Goal: Navigation & Orientation: Find specific page/section

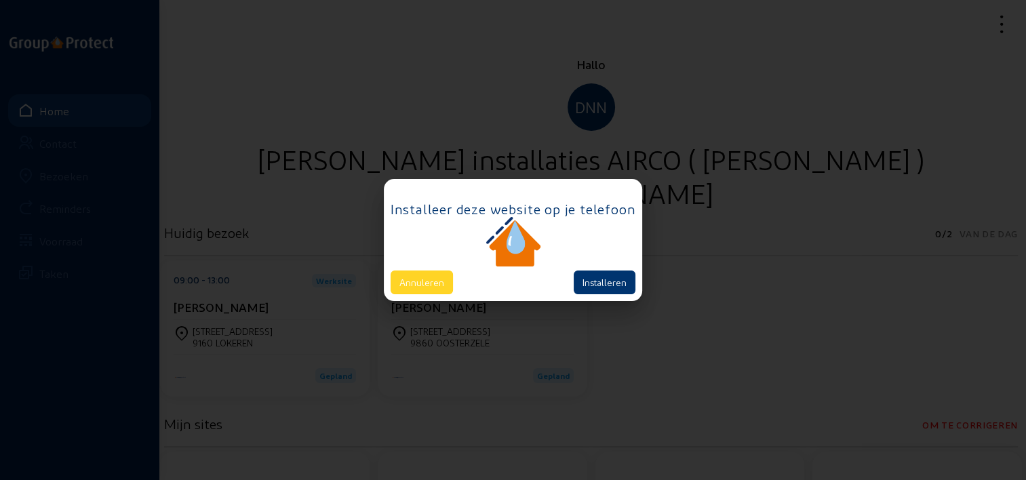
click at [442, 280] on button "Annuleren" at bounding box center [422, 283] width 62 height 24
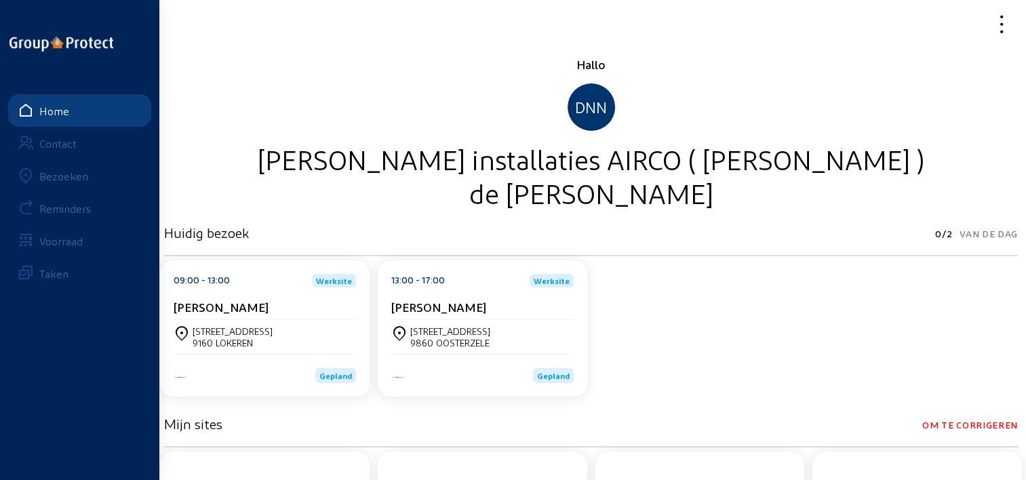
click at [56, 235] on div "Voorraad" at bounding box center [60, 241] width 43 height 13
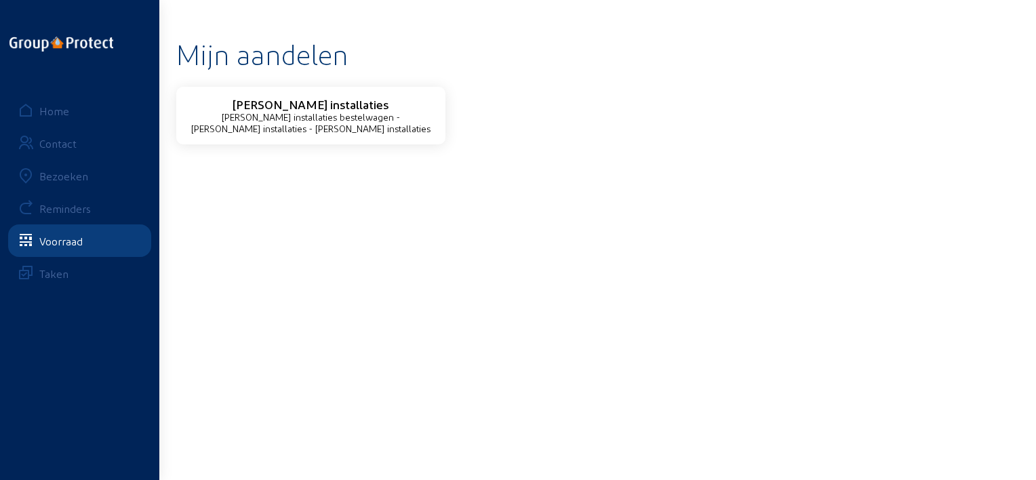
click at [69, 141] on div "Contact" at bounding box center [57, 143] width 37 height 13
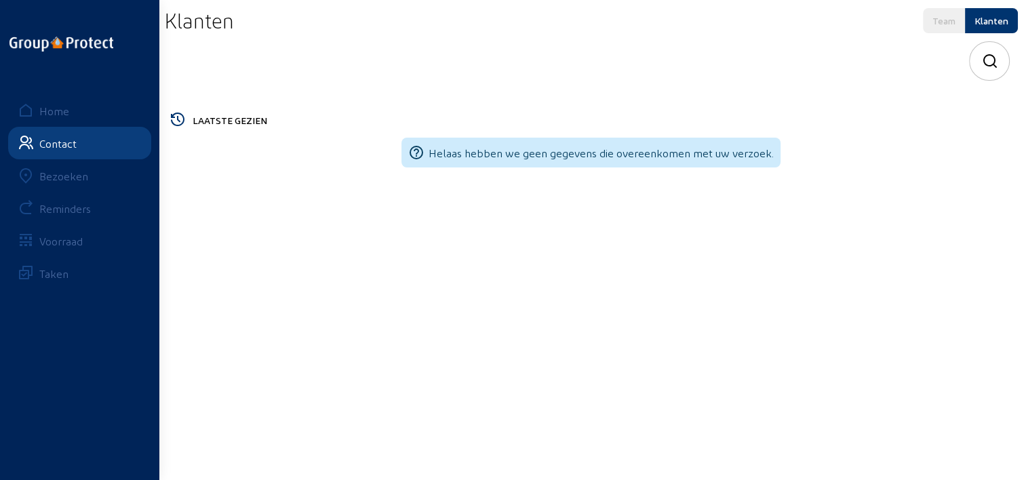
click at [62, 174] on div "Bezoeken" at bounding box center [63, 176] width 49 height 13
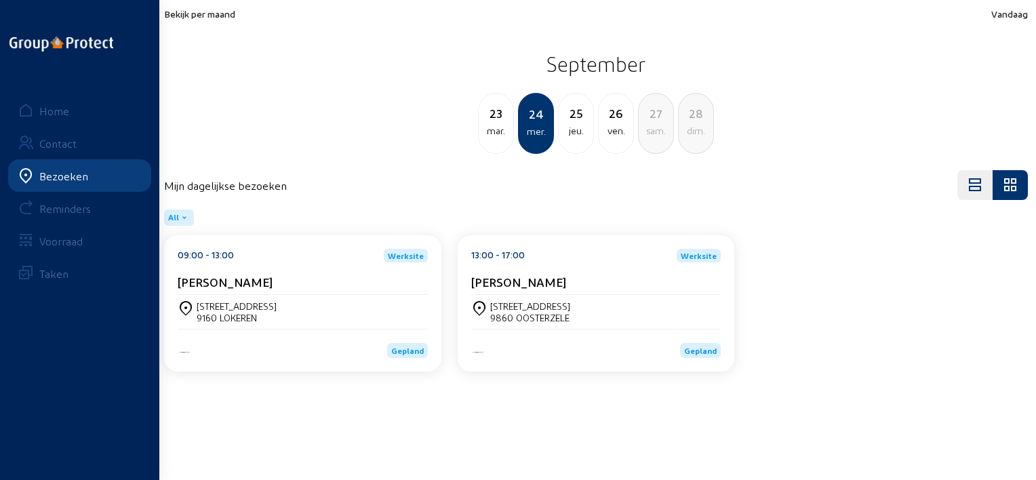
click at [224, 16] on span "Bekijk per maand" at bounding box center [199, 14] width 71 height 12
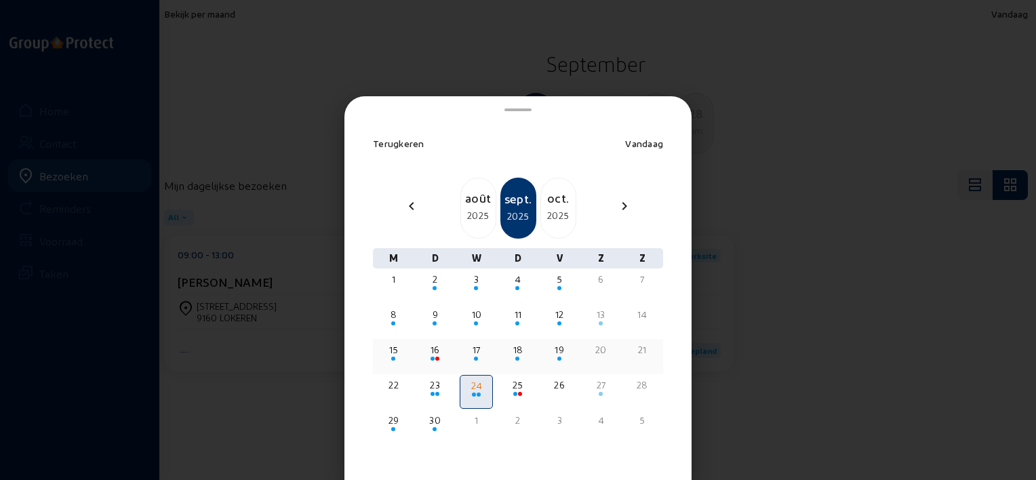
click at [388, 357] on div at bounding box center [393, 359] width 31 height 5
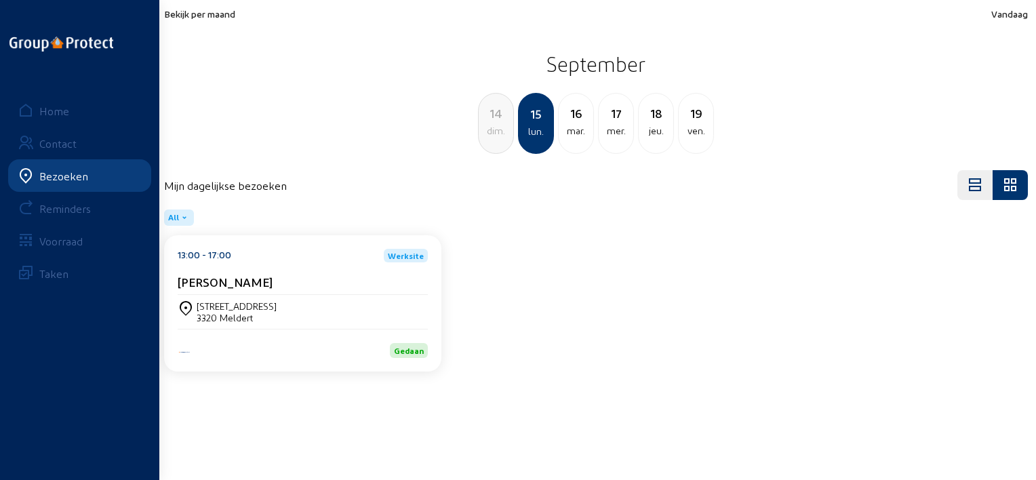
click at [217, 16] on span "Bekijk per maand" at bounding box center [199, 14] width 71 height 12
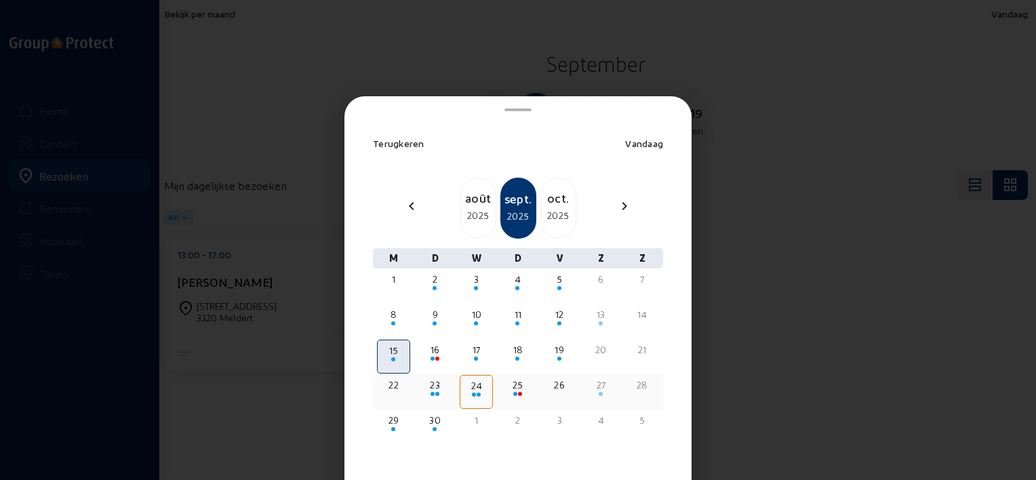
click at [429, 388] on div "23" at bounding box center [435, 385] width 31 height 14
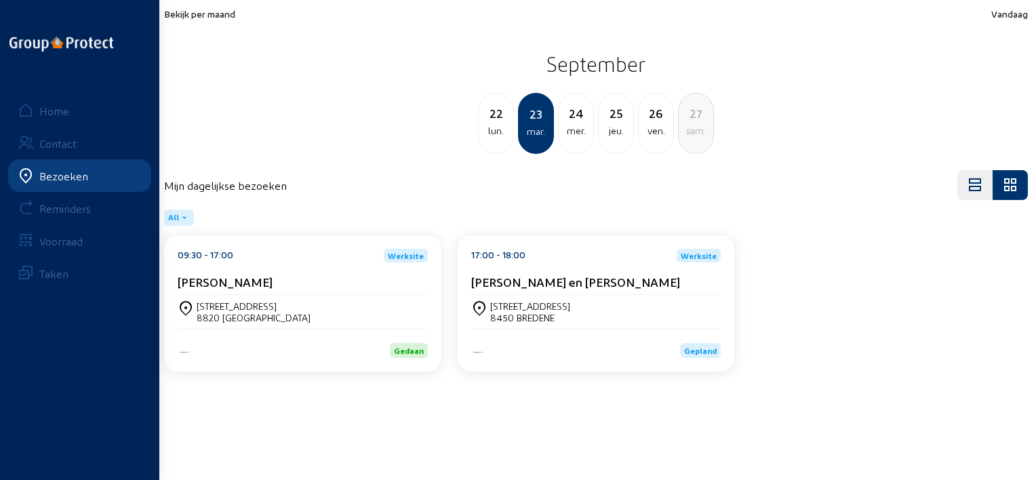
click at [322, 278] on div "[PERSON_NAME]" at bounding box center [303, 282] width 250 height 14
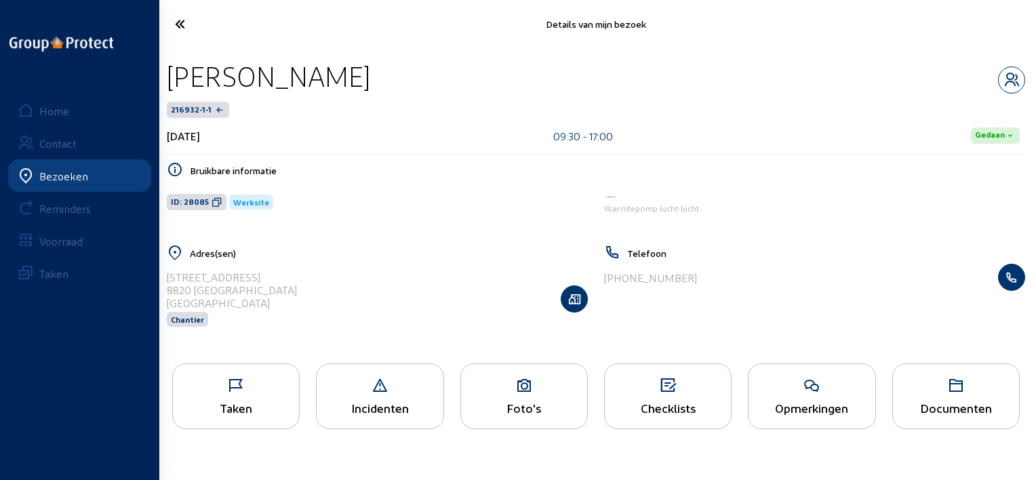
drag, startPoint x: 436, startPoint y: 75, endPoint x: 171, endPoint y: 86, distance: 265.4
click at [171, 86] on div "[PERSON_NAME]" at bounding box center [596, 76] width 859 height 35
copy div "[PERSON_NAME]"
click at [212, 199] on icon at bounding box center [217, 202] width 11 height 11
click at [172, 19] on icon at bounding box center [229, 24] width 122 height 24
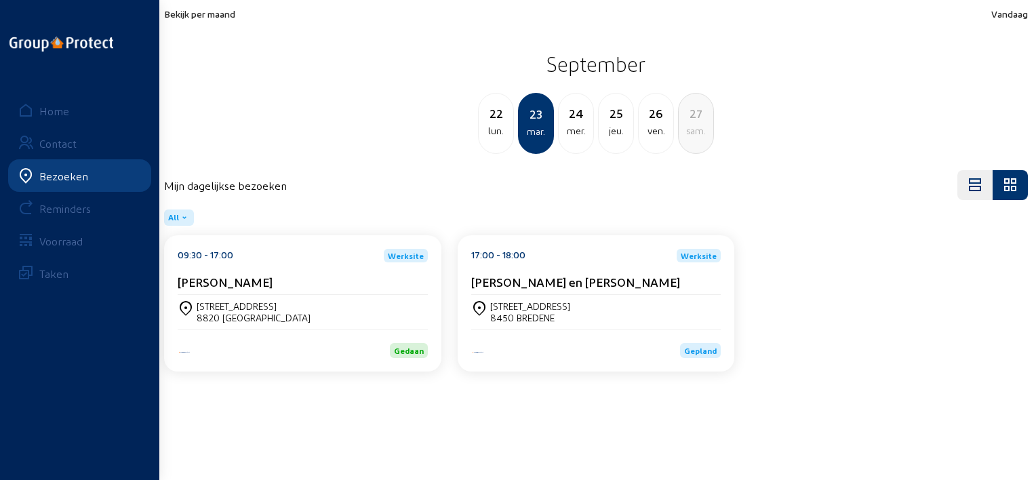
click at [556, 117] on div "22 lun. [DATE] mer. 25 jeu. 26 ven. 27 sam." at bounding box center [596, 123] width 880 height 61
click at [568, 125] on div "mer." at bounding box center [576, 131] width 35 height 16
click at [339, 277] on div "[PERSON_NAME]" at bounding box center [303, 282] width 250 height 14
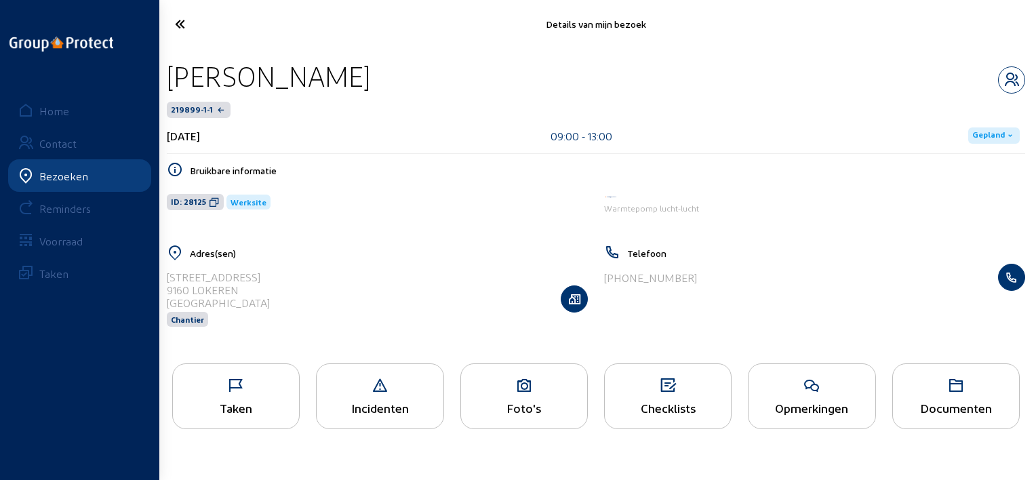
drag, startPoint x: 450, startPoint y: 85, endPoint x: 174, endPoint y: 92, distance: 276.8
click at [174, 92] on div "[PERSON_NAME]" at bounding box center [596, 76] width 859 height 35
copy div "[PERSON_NAME]"
click at [212, 202] on icon at bounding box center [214, 202] width 11 height 11
click at [214, 209] on span "ID: 28125" at bounding box center [195, 202] width 57 height 16
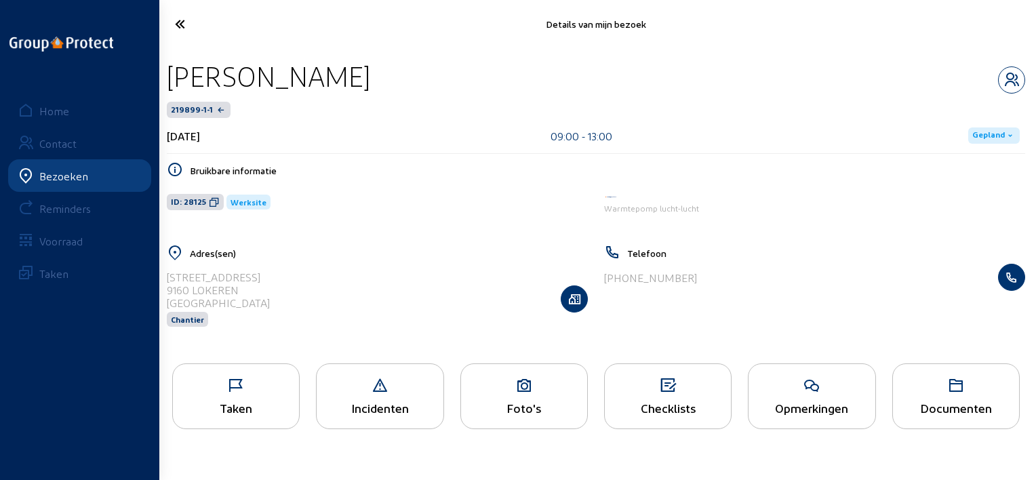
click at [182, 31] on icon at bounding box center [229, 24] width 122 height 24
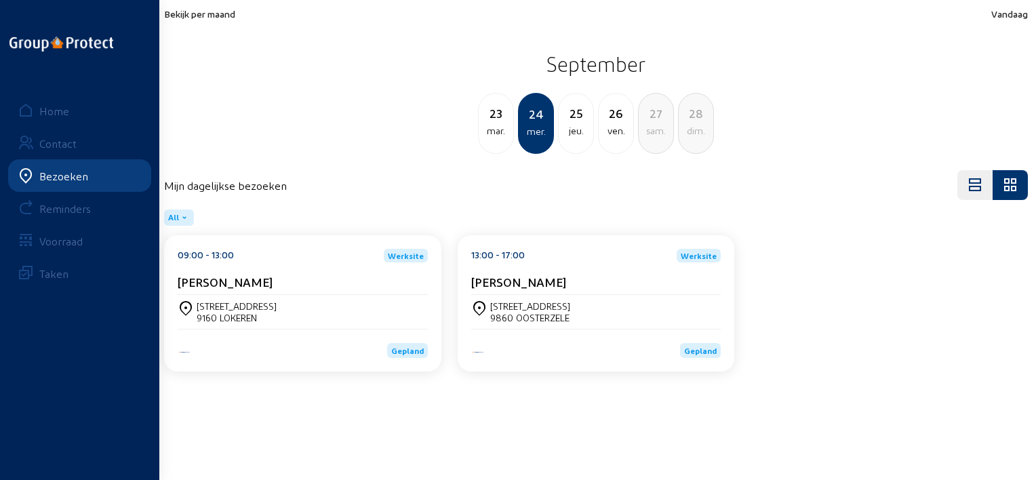
click at [566, 132] on div "jeu." at bounding box center [576, 131] width 35 height 16
click at [292, 286] on div "[PERSON_NAME]" at bounding box center [303, 282] width 250 height 14
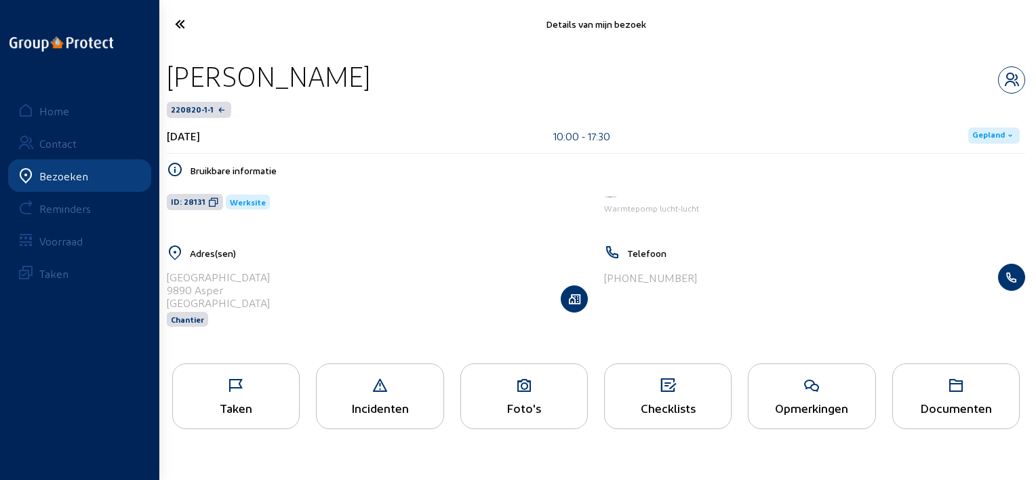
drag, startPoint x: 399, startPoint y: 86, endPoint x: 170, endPoint y: 87, distance: 229.9
click at [170, 87] on div "[PERSON_NAME]" at bounding box center [596, 76] width 859 height 35
copy div "[PERSON_NAME]"
click at [209, 200] on icon at bounding box center [213, 202] width 11 height 11
click at [258, 388] on icon at bounding box center [236, 386] width 126 height 16
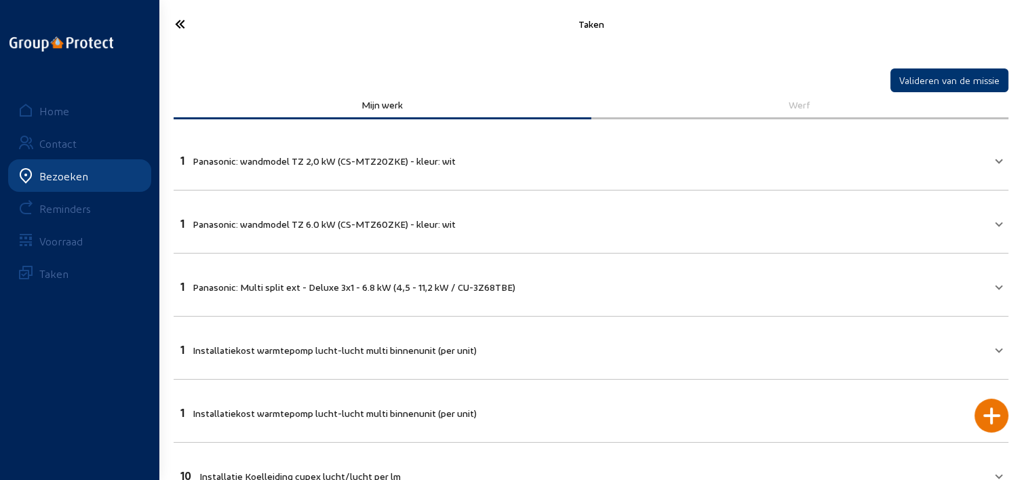
click at [186, 24] on icon at bounding box center [228, 24] width 121 height 24
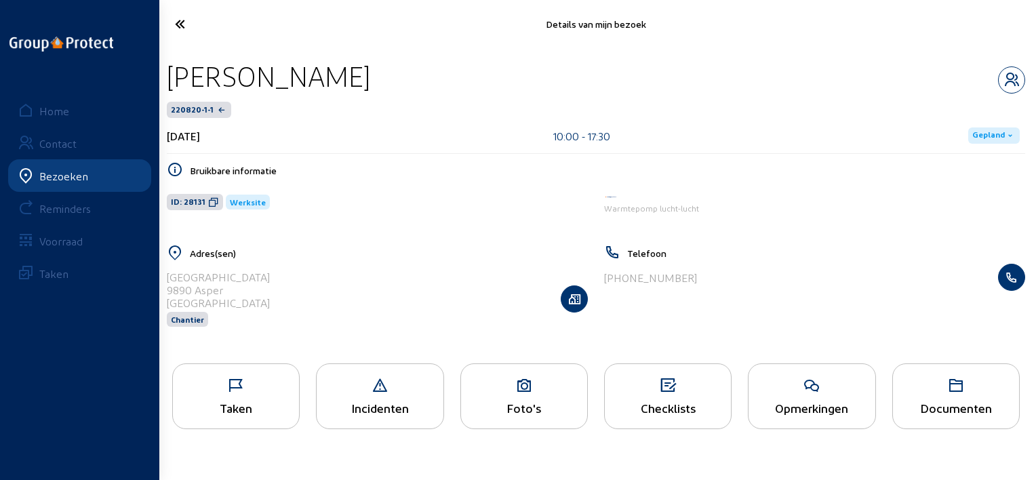
click at [182, 27] on icon at bounding box center [229, 24] width 122 height 24
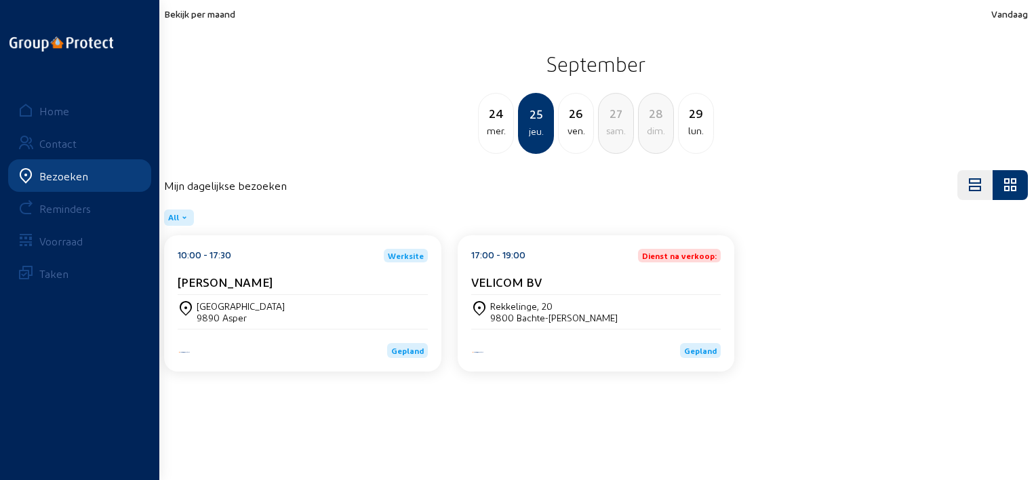
click at [610, 123] on div "sam." at bounding box center [616, 131] width 35 height 16
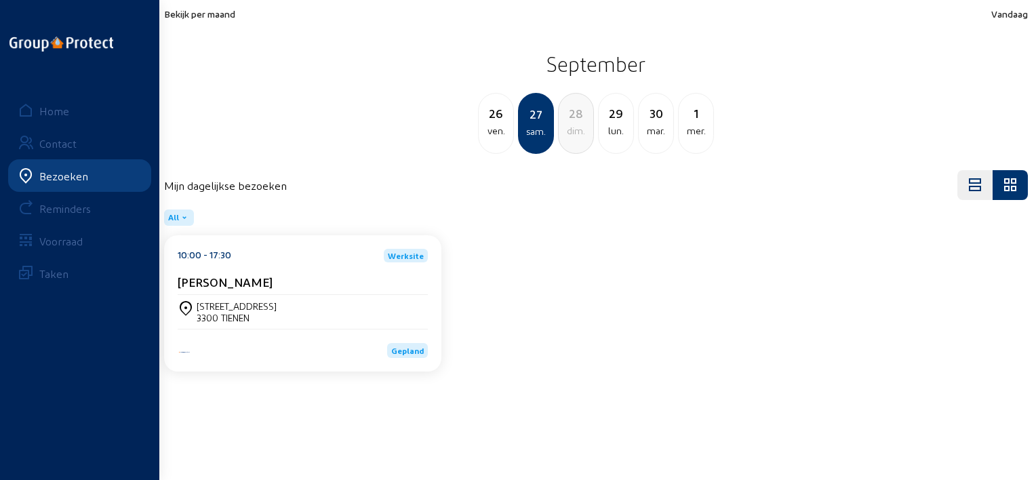
drag, startPoint x: 249, startPoint y: 282, endPoint x: 180, endPoint y: 278, distance: 68.6
click at [180, 278] on div "[PERSON_NAME]" at bounding box center [303, 282] width 250 height 14
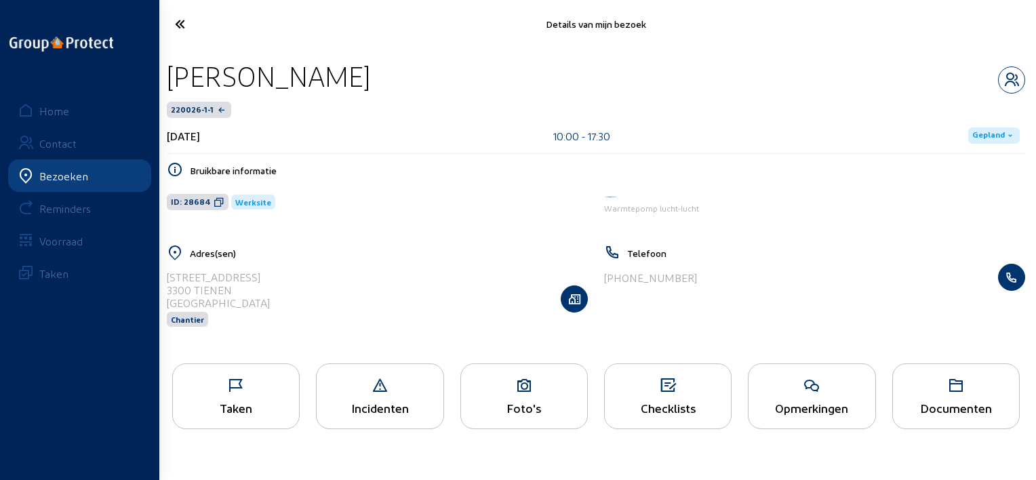
drag, startPoint x: 309, startPoint y: 71, endPoint x: 162, endPoint y: 76, distance: 146.6
click at [162, 76] on div "[PERSON_NAME] 220026-1-1 [DATE] 10:00 - 17:30 Gepland Bruikbare informatie ID: …" at bounding box center [596, 201] width 880 height 307
copy div "[PERSON_NAME]"
click at [214, 206] on icon at bounding box center [219, 202] width 11 height 11
click at [279, 398] on div "Taken" at bounding box center [236, 397] width 128 height 66
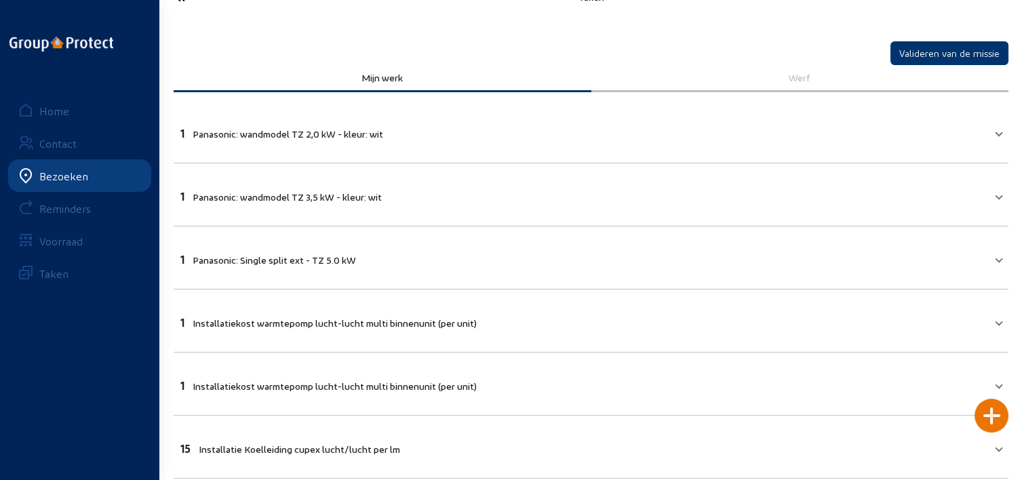
scroll to position [22, 0]
